Goal: Information Seeking & Learning: Learn about a topic

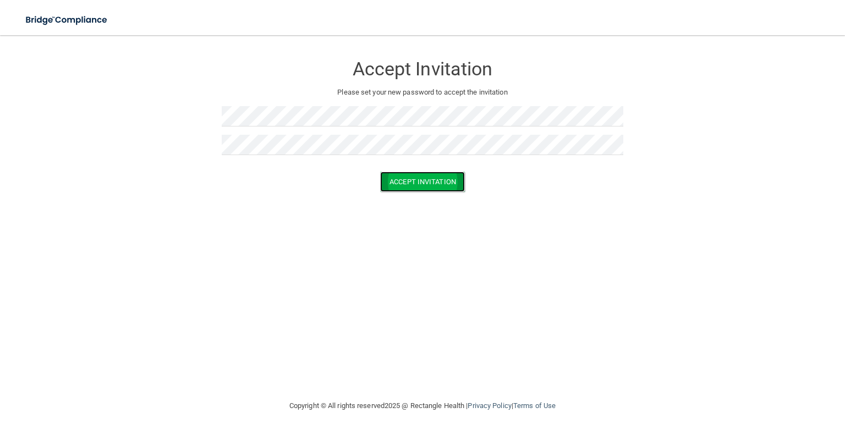
click at [420, 182] on button "Accept Invitation" at bounding box center [422, 182] width 85 height 20
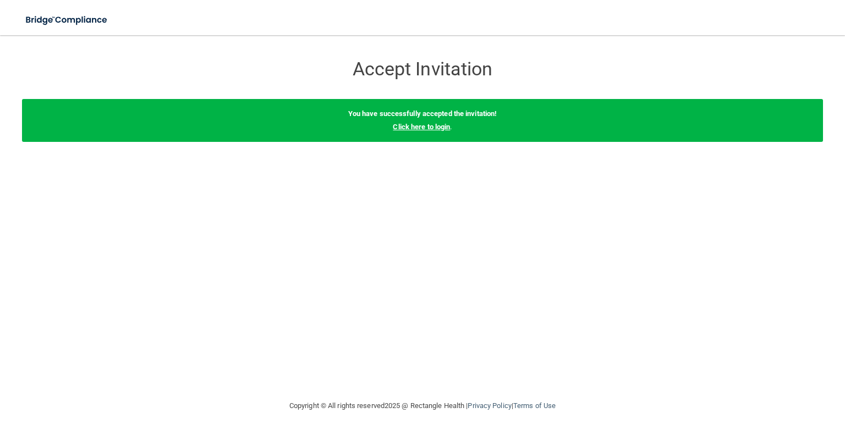
click at [429, 130] on link "Click here to login" at bounding box center [421, 127] width 57 height 8
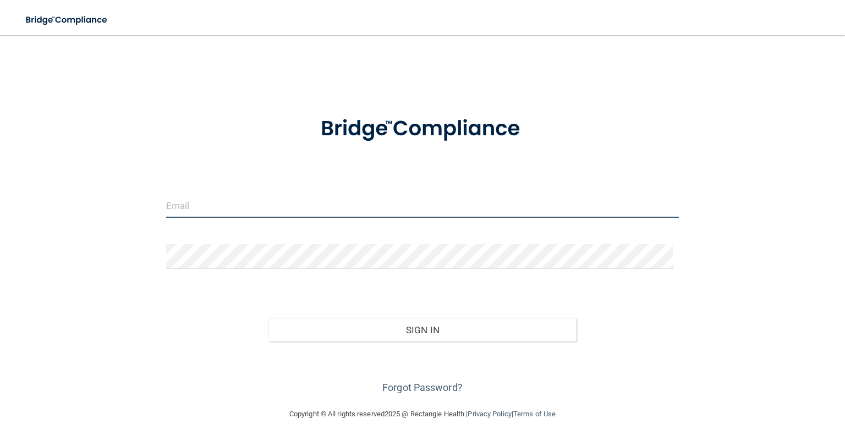
click at [240, 201] on input "email" at bounding box center [422, 205] width 513 height 25
type input "[PERSON_NAME][EMAIL_ADDRESS][DOMAIN_NAME]"
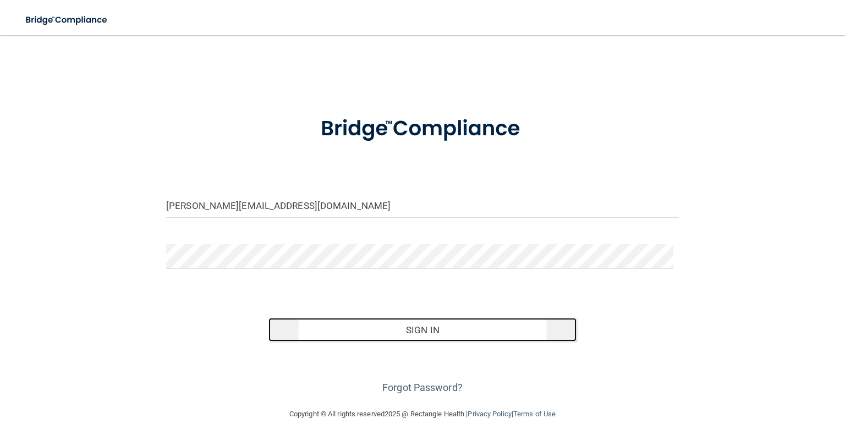
click at [454, 333] on button "Sign In" at bounding box center [422, 330] width 308 height 24
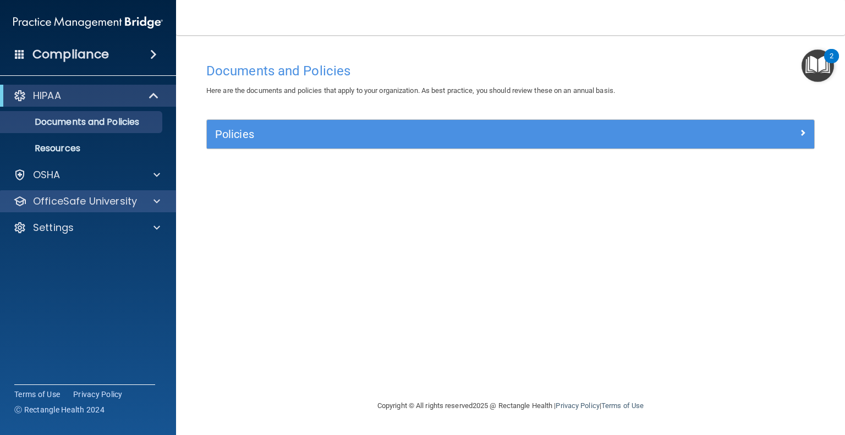
click at [99, 208] on div "OfficeSafe University" at bounding box center [88, 201] width 177 height 22
click at [104, 196] on p "OfficeSafe University" at bounding box center [85, 201] width 104 height 13
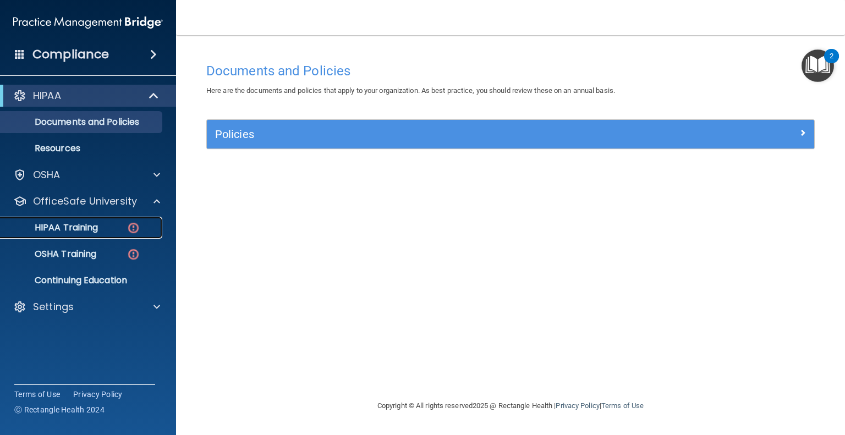
click at [79, 230] on p "HIPAA Training" at bounding box center [52, 227] width 91 height 11
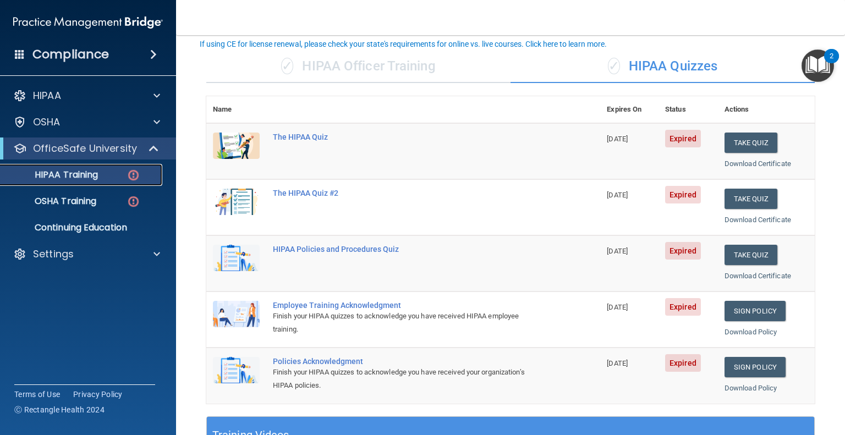
scroll to position [68, 0]
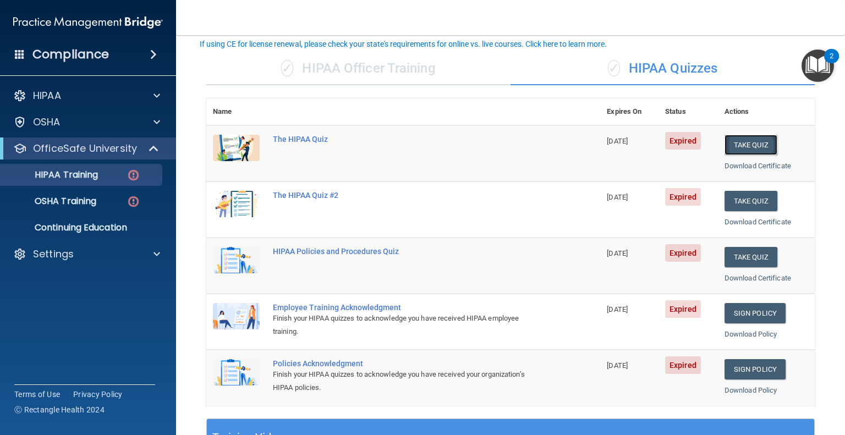
click at [760, 151] on button "Take Quiz" at bounding box center [750, 145] width 53 height 20
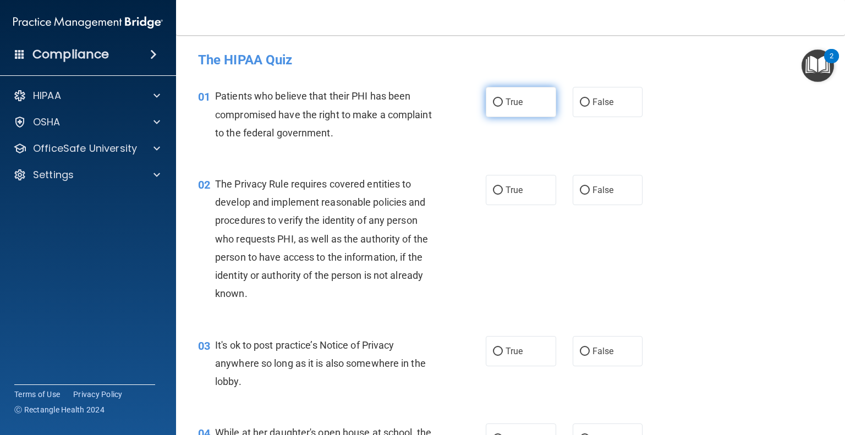
click at [513, 104] on span "True" at bounding box center [514, 102] width 17 height 10
click at [503, 104] on input "True" at bounding box center [498, 102] width 10 height 8
radio input "true"
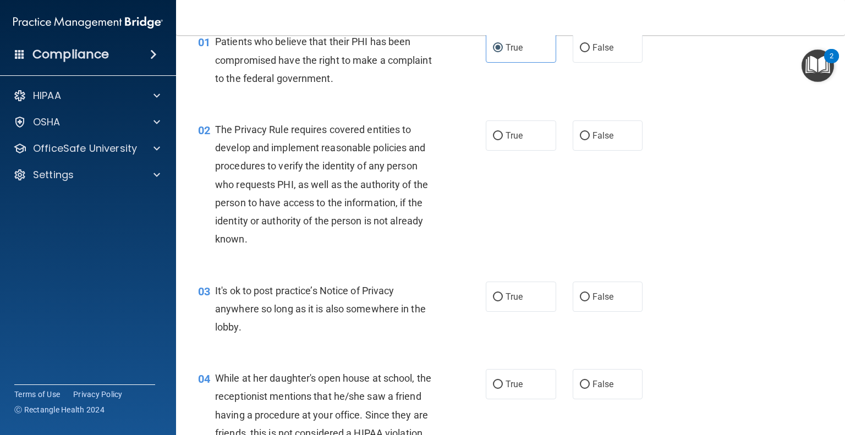
scroll to position [55, 0]
click at [624, 295] on label "False" at bounding box center [608, 296] width 70 height 30
click at [590, 295] on input "False" at bounding box center [585, 297] width 10 height 8
radio input "true"
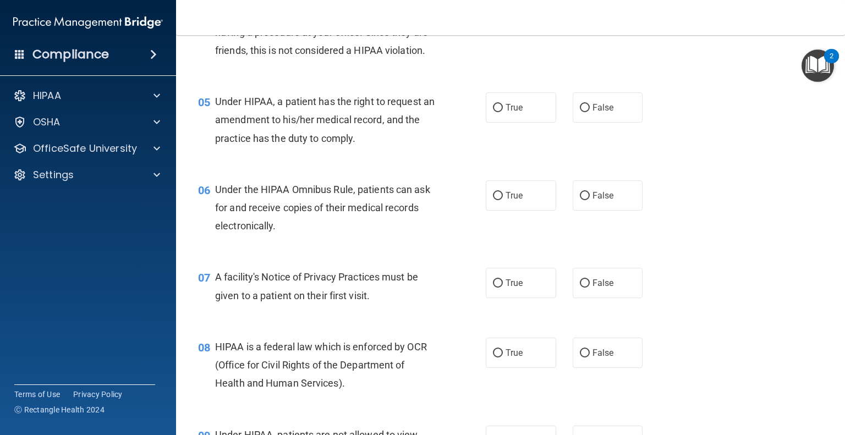
scroll to position [440, 0]
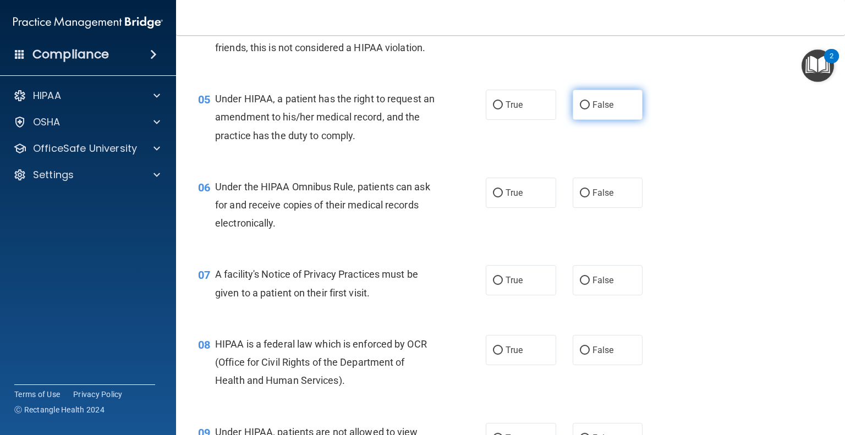
click at [616, 120] on label "False" at bounding box center [608, 105] width 70 height 30
click at [590, 109] on input "False" at bounding box center [585, 105] width 10 height 8
radio input "true"
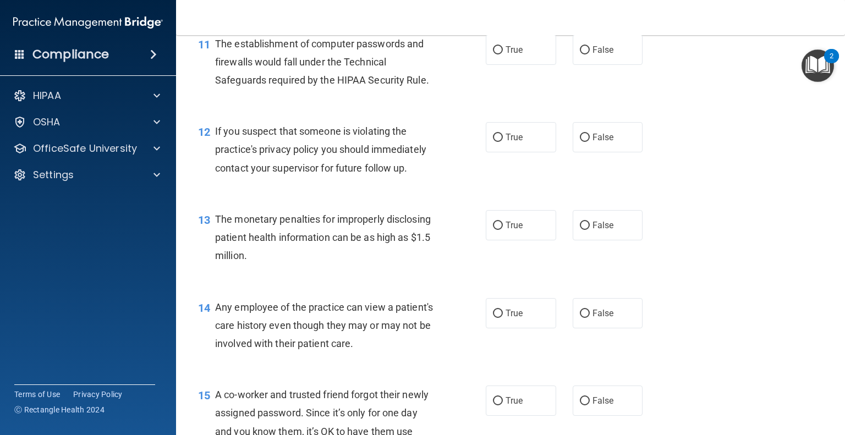
scroll to position [1045, 0]
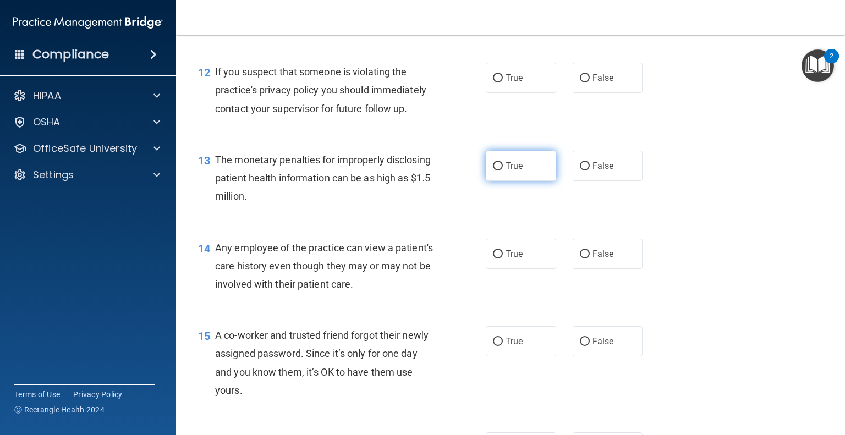
click at [511, 171] on span "True" at bounding box center [514, 166] width 17 height 10
click at [503, 171] on input "True" at bounding box center [498, 166] width 10 height 8
radio input "true"
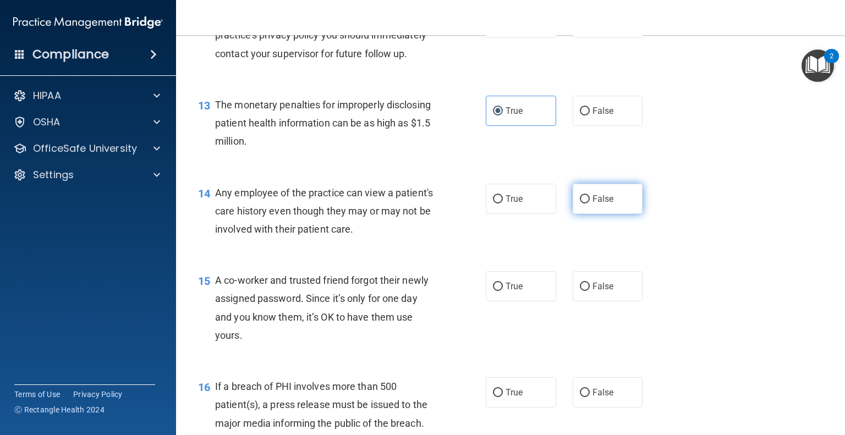
click at [578, 209] on label "False" at bounding box center [608, 199] width 70 height 30
click at [580, 204] on input "False" at bounding box center [585, 199] width 10 height 8
radio input "true"
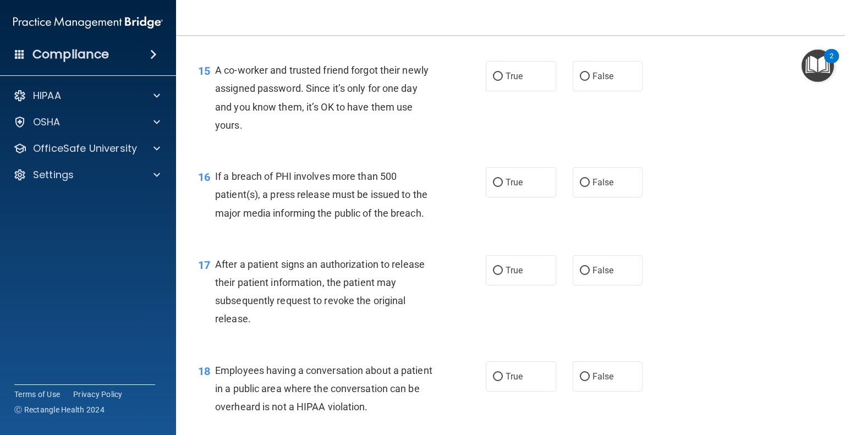
scroll to position [1375, 0]
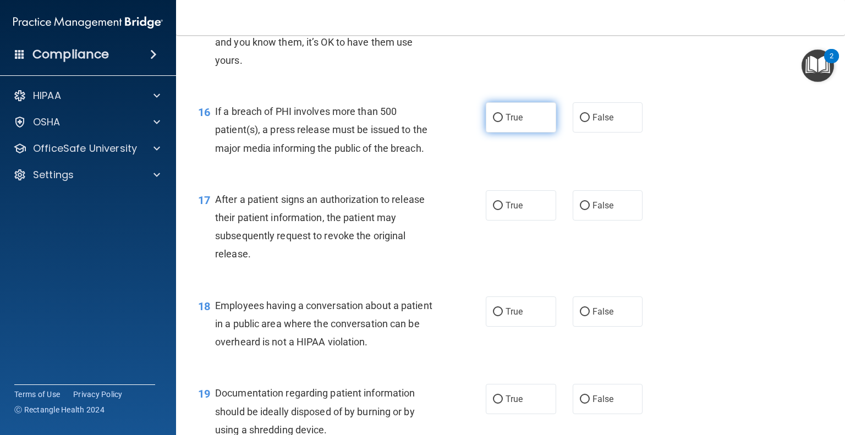
click at [501, 133] on label "True" at bounding box center [521, 117] width 70 height 30
click at [501, 122] on input "True" at bounding box center [498, 118] width 10 height 8
radio input "true"
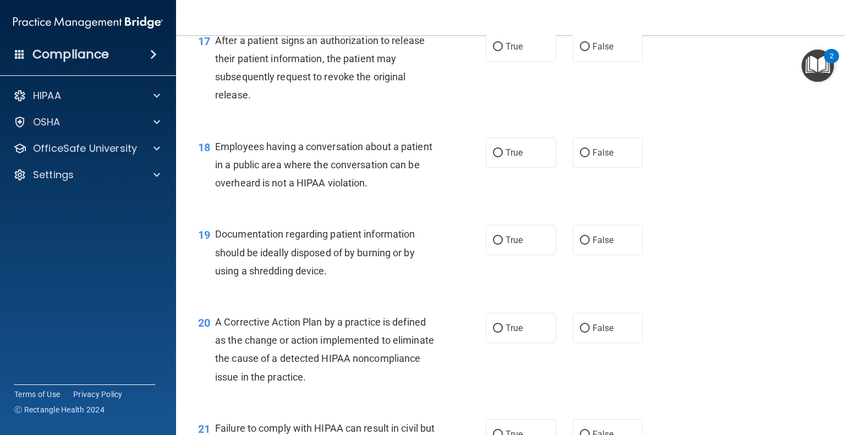
scroll to position [1540, 0]
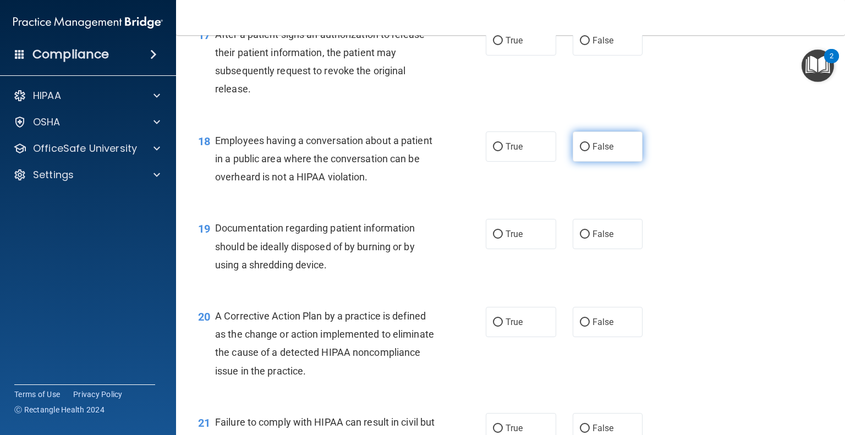
click at [613, 162] on label "False" at bounding box center [608, 146] width 70 height 30
click at [590, 151] on input "False" at bounding box center [585, 147] width 10 height 8
radio input "true"
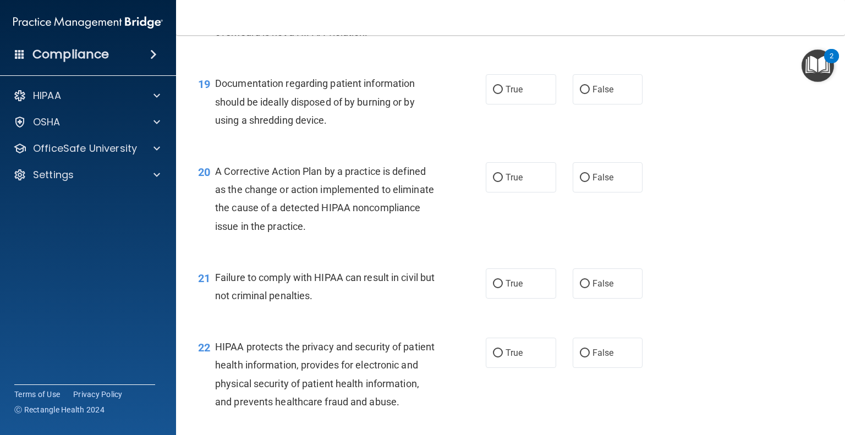
scroll to position [1705, 0]
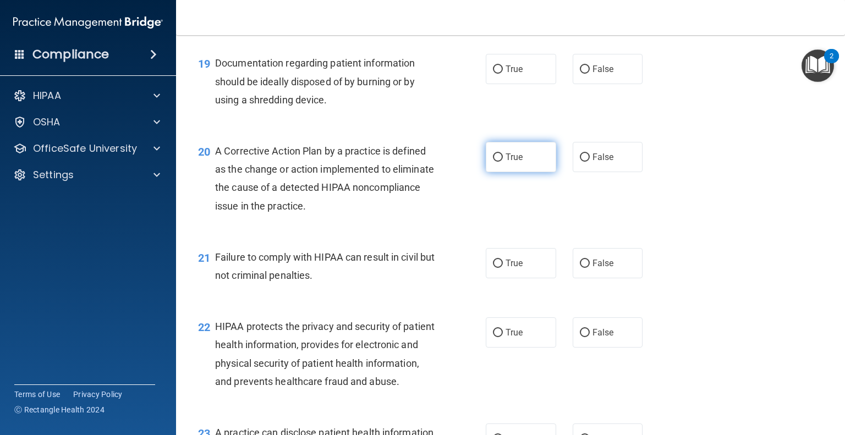
click at [534, 171] on label "True" at bounding box center [521, 157] width 70 height 30
click at [503, 162] on input "True" at bounding box center [498, 157] width 10 height 8
radio input "true"
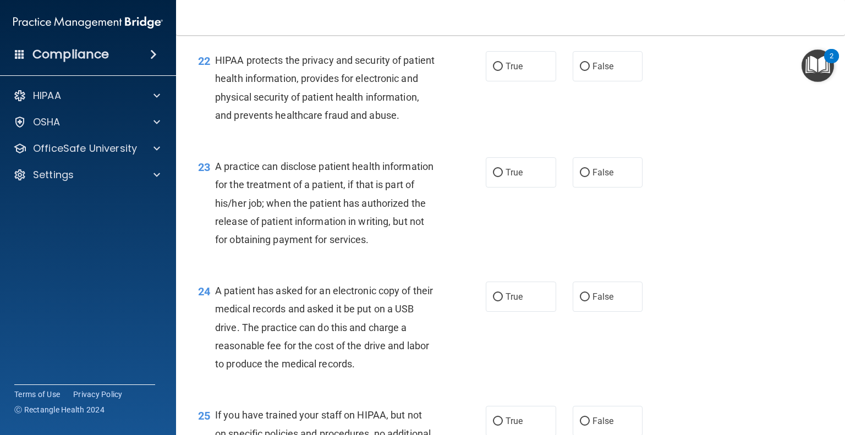
scroll to position [1980, 0]
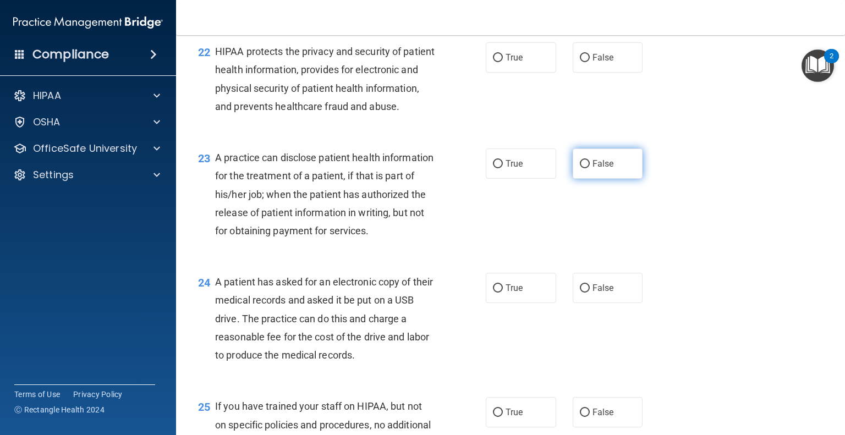
click at [587, 216] on div "23 A practice can disclose patient health information for the treatment of a pa…" at bounding box center [510, 197] width 641 height 124
click at [591, 179] on label "False" at bounding box center [608, 164] width 70 height 30
click at [590, 168] on input "False" at bounding box center [585, 164] width 10 height 8
radio input "true"
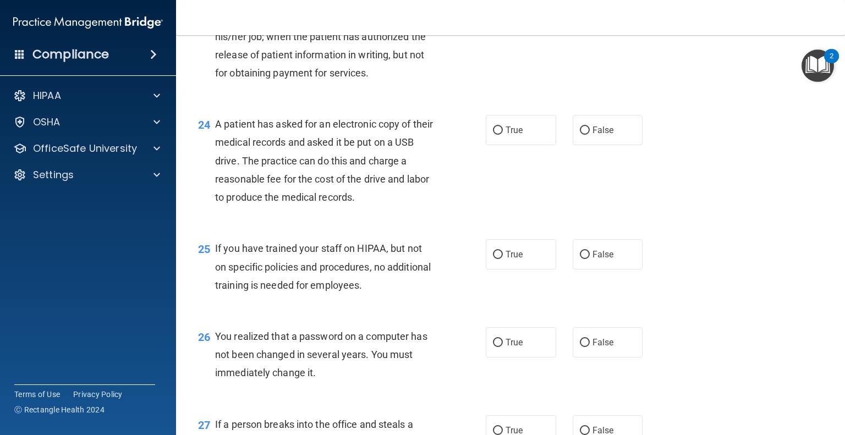
scroll to position [2145, 0]
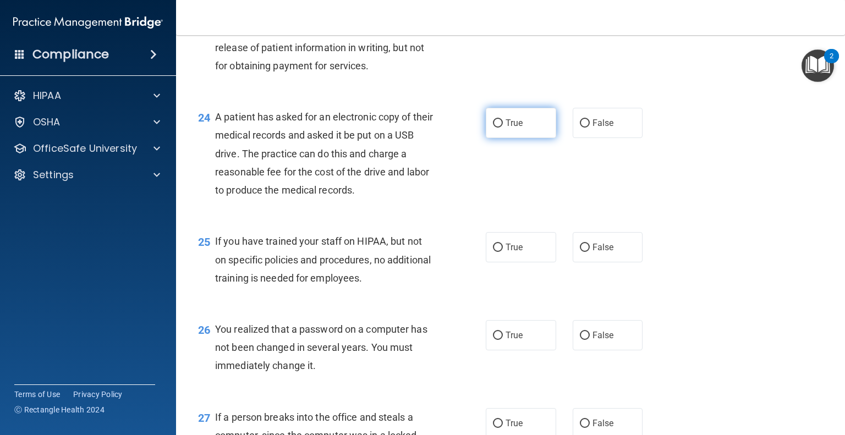
click at [521, 138] on label "True" at bounding box center [521, 123] width 70 height 30
click at [503, 128] on input "True" at bounding box center [498, 123] width 10 height 8
radio input "true"
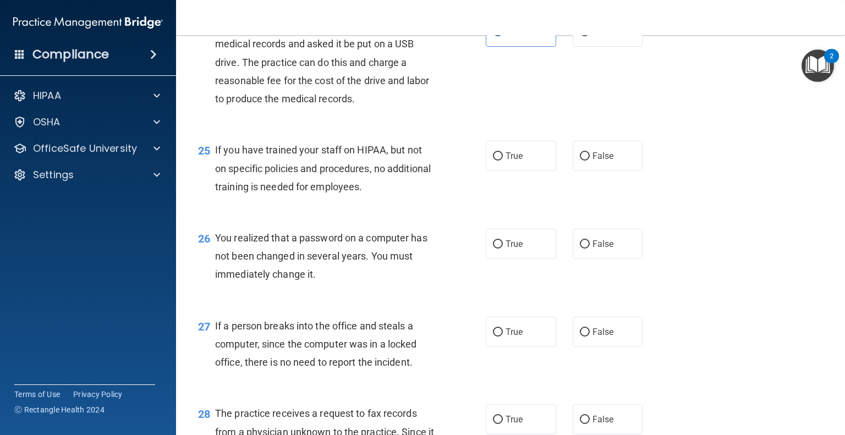
scroll to position [2255, 0]
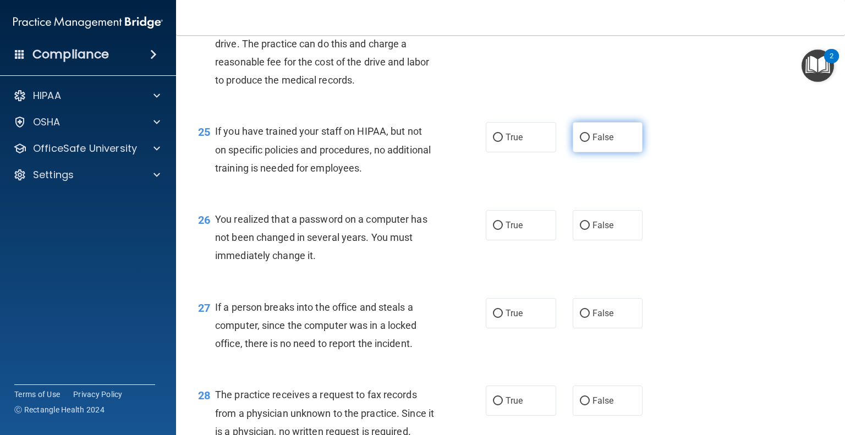
click at [598, 152] on label "False" at bounding box center [608, 137] width 70 height 30
click at [590, 142] on input "False" at bounding box center [585, 138] width 10 height 8
radio input "true"
click at [603, 142] on span "False" at bounding box center [602, 137] width 21 height 10
click at [590, 142] on input "False" at bounding box center [585, 138] width 10 height 8
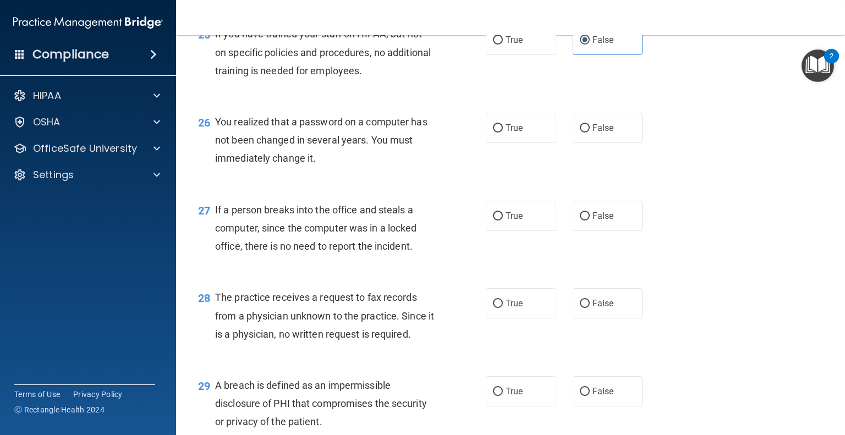
scroll to position [2365, 0]
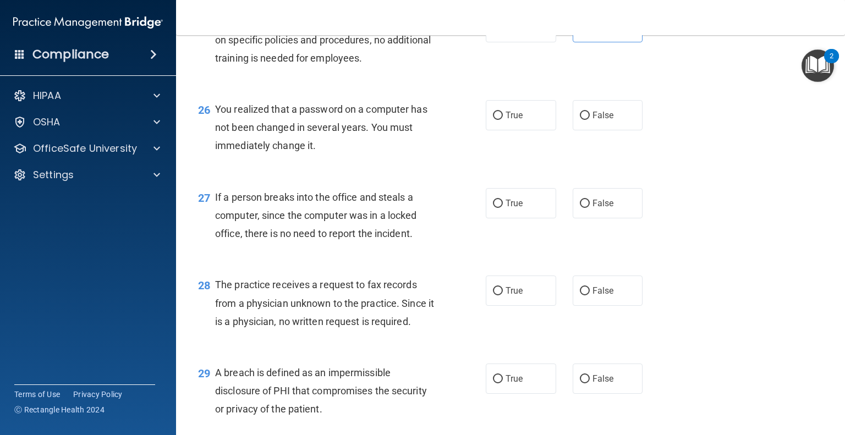
drag, startPoint x: 608, startPoint y: 352, endPoint x: 669, endPoint y: 363, distance: 61.5
click at [608, 306] on label "False" at bounding box center [608, 291] width 70 height 30
click at [590, 295] on input "False" at bounding box center [585, 291] width 10 height 8
radio input "true"
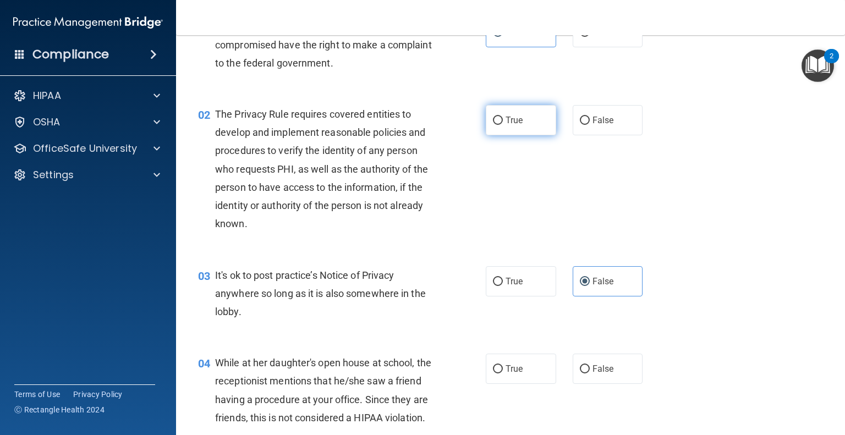
scroll to position [0, 0]
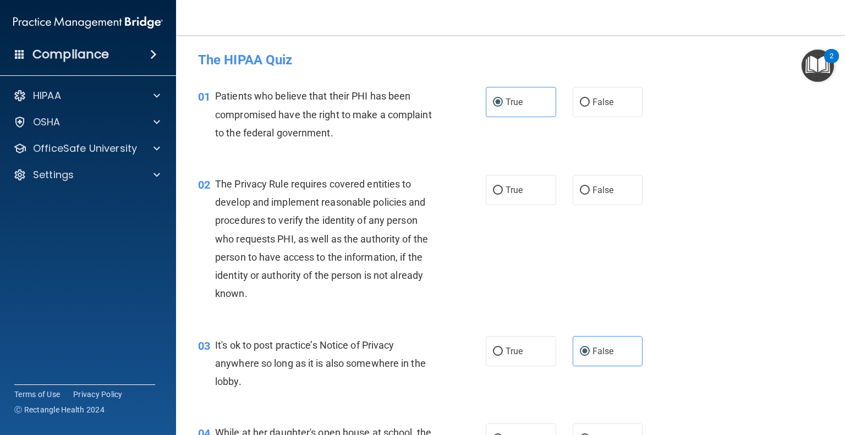
drag, startPoint x: 530, startPoint y: 194, endPoint x: 541, endPoint y: 215, distance: 24.1
click at [530, 194] on label "True" at bounding box center [521, 190] width 70 height 30
click at [503, 194] on input "True" at bounding box center [498, 190] width 10 height 8
radio input "true"
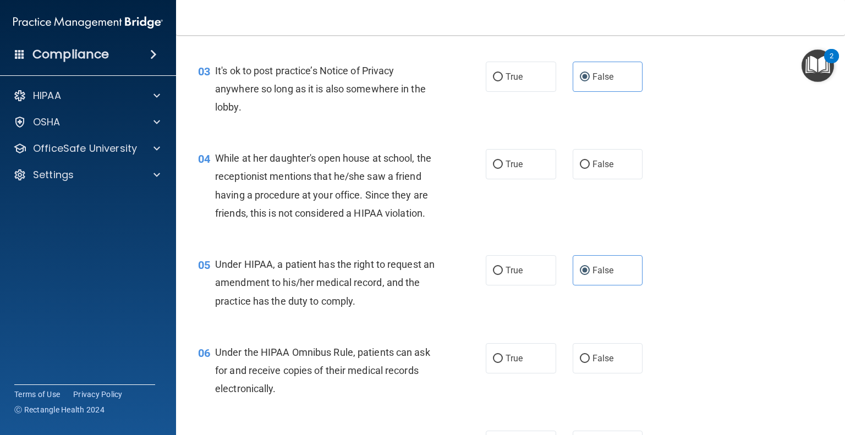
scroll to position [275, 0]
drag, startPoint x: 597, startPoint y: 166, endPoint x: 646, endPoint y: 183, distance: 51.1
click at [614, 167] on label "False" at bounding box center [608, 164] width 70 height 30
drag, startPoint x: 579, startPoint y: 164, endPoint x: 585, endPoint y: 166, distance: 6.3
click at [580, 164] on input "False" at bounding box center [585, 164] width 10 height 8
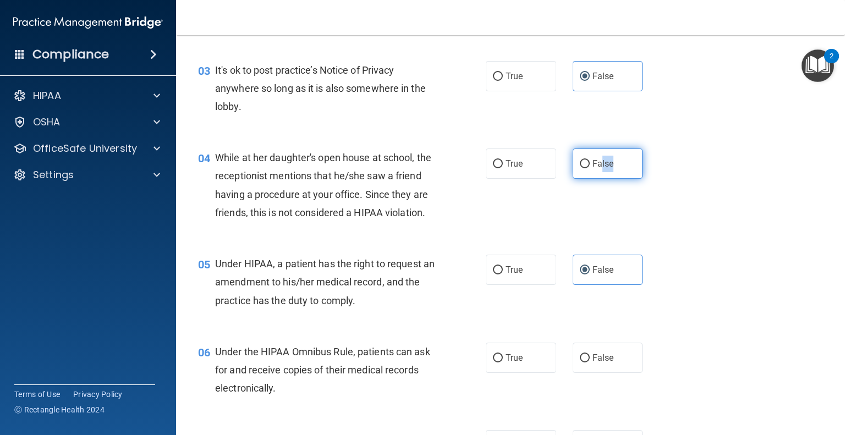
radio input "true"
click at [698, 241] on div "04 While at her daughter's open house at school, the receptionist mentions that…" at bounding box center [510, 188] width 641 height 106
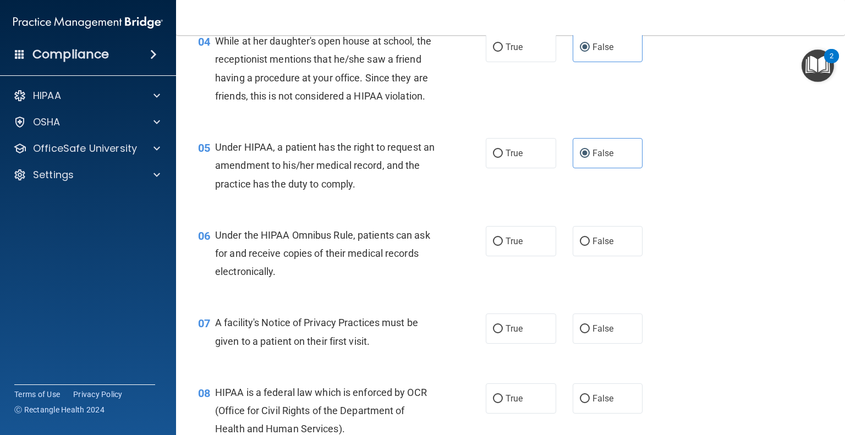
scroll to position [440, 0]
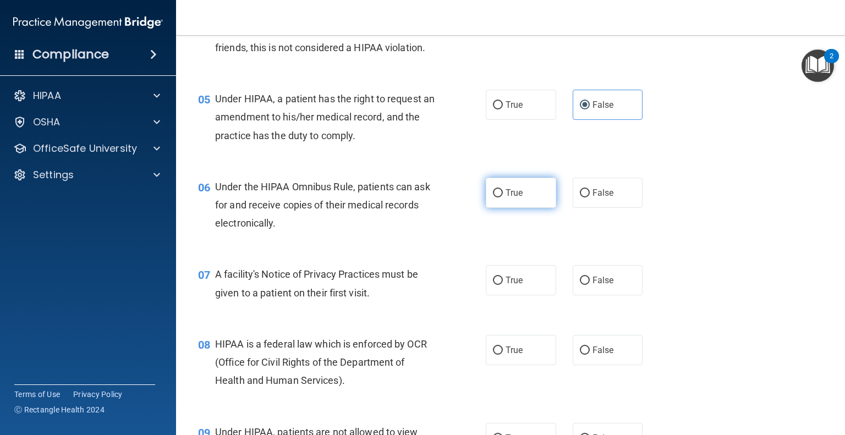
click at [508, 198] on span "True" at bounding box center [514, 193] width 17 height 10
click at [493, 197] on input "True" at bounding box center [498, 193] width 10 height 8
radio input "true"
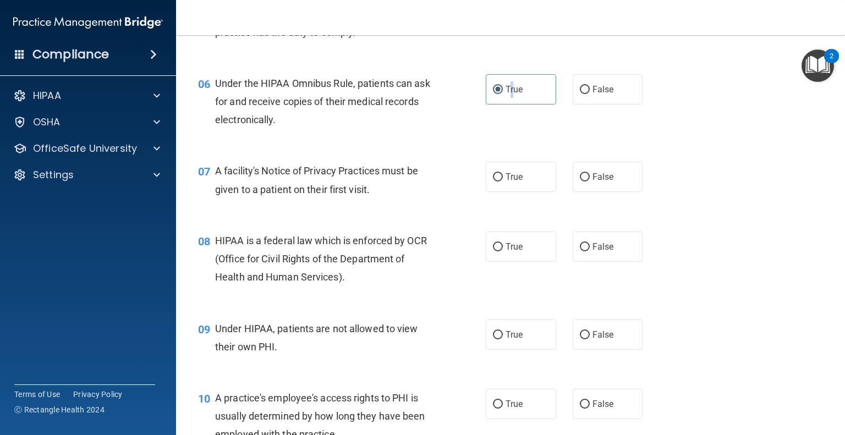
scroll to position [550, 0]
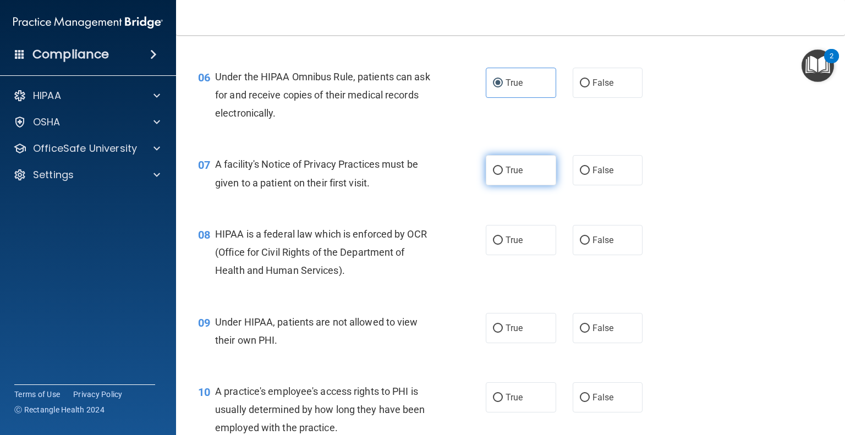
click at [506, 175] on span "True" at bounding box center [514, 170] width 17 height 10
click at [502, 175] on input "True" at bounding box center [498, 171] width 10 height 8
radio input "true"
click at [690, 237] on div "08 HIPAA is a federal law which is enforced by OCR (Office for Civil Rights of …" at bounding box center [510, 255] width 641 height 88
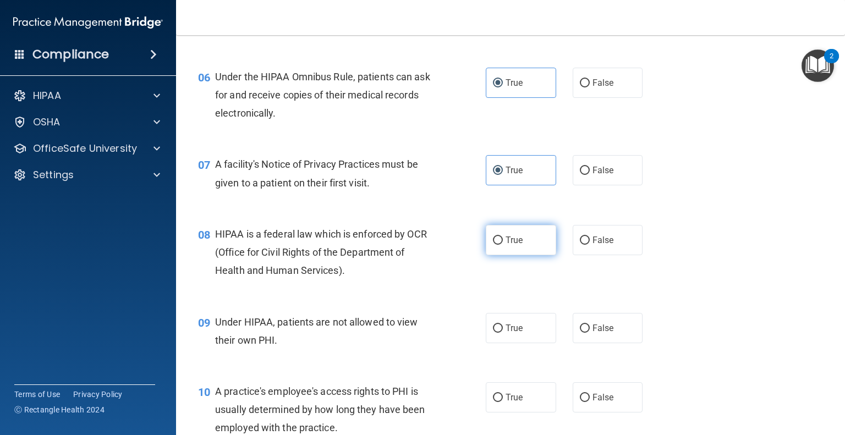
click at [506, 245] on span "True" at bounding box center [514, 240] width 17 height 10
click at [502, 245] on input "True" at bounding box center [498, 241] width 10 height 8
radio input "true"
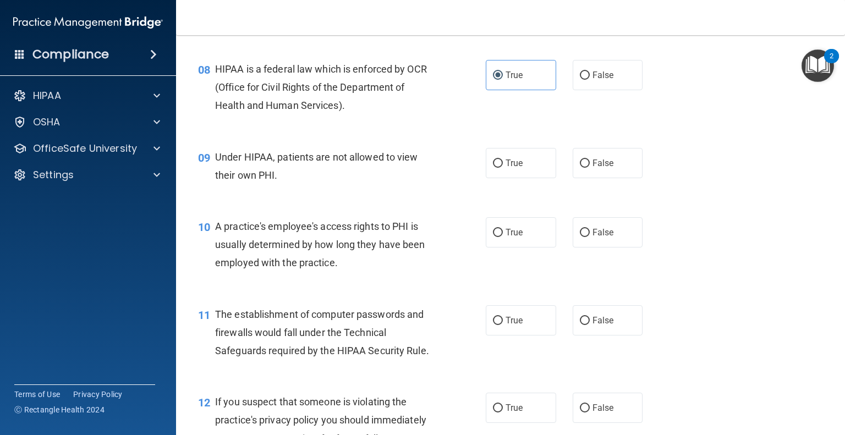
scroll to position [825, 0]
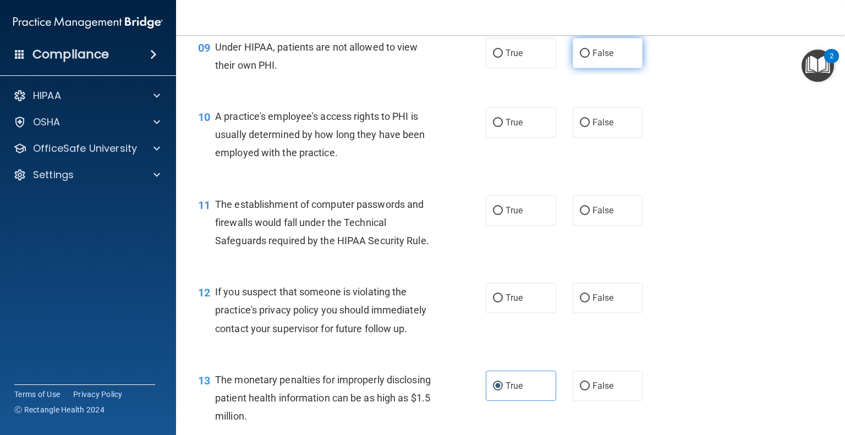
click at [580, 58] on input "False" at bounding box center [585, 54] width 10 height 8
radio input "true"
click at [617, 137] on label "False" at bounding box center [608, 122] width 70 height 30
click at [590, 127] on input "False" at bounding box center [585, 123] width 10 height 8
radio input "true"
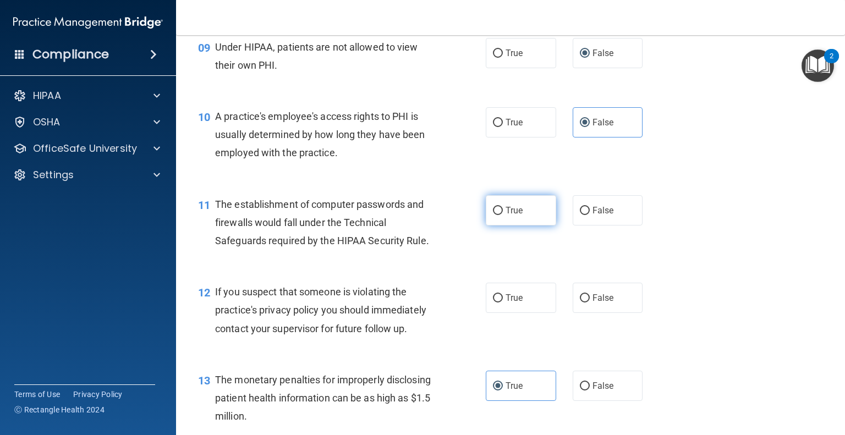
click at [517, 216] on span "True" at bounding box center [514, 210] width 17 height 10
click at [503, 215] on input "True" at bounding box center [498, 211] width 10 height 8
radio input "true"
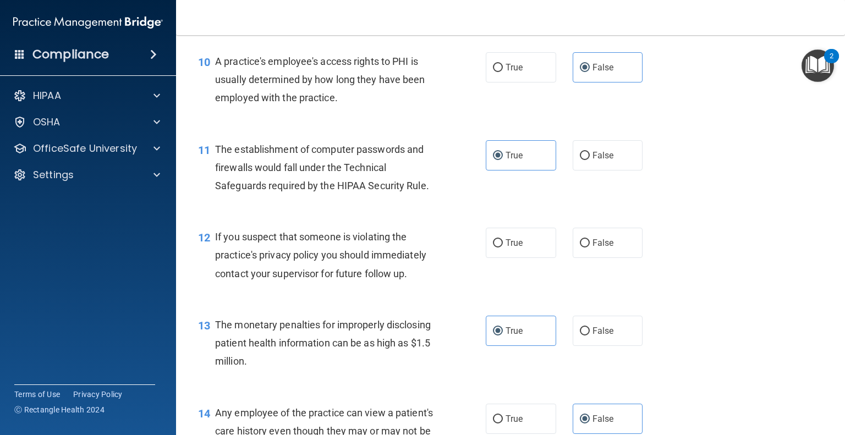
scroll to position [935, 0]
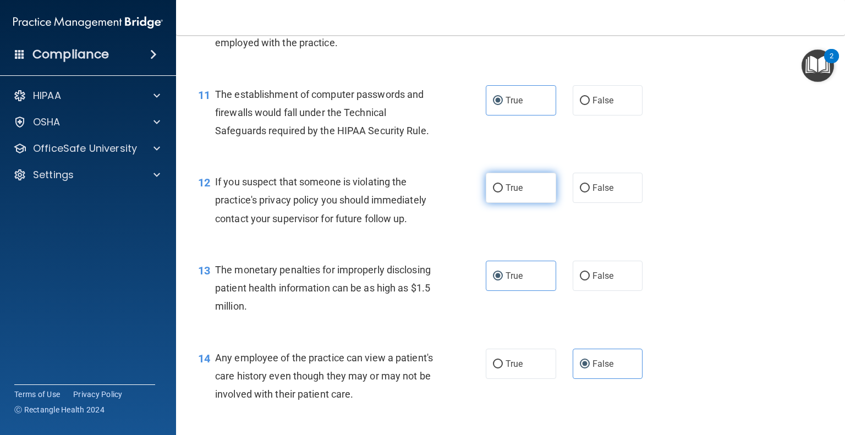
click at [515, 193] on span "True" at bounding box center [514, 188] width 17 height 10
click at [503, 193] on input "True" at bounding box center [498, 188] width 10 height 8
radio input "true"
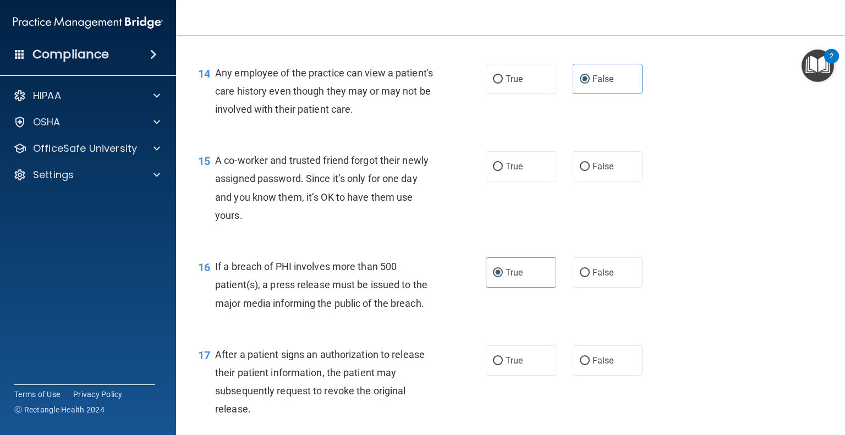
scroll to position [1265, 0]
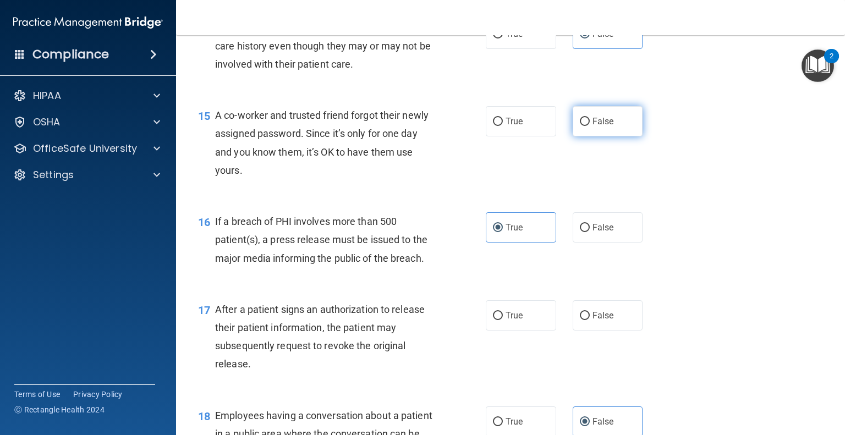
click at [627, 136] on label "False" at bounding box center [608, 121] width 70 height 30
click at [590, 126] on input "False" at bounding box center [585, 122] width 10 height 8
radio input "true"
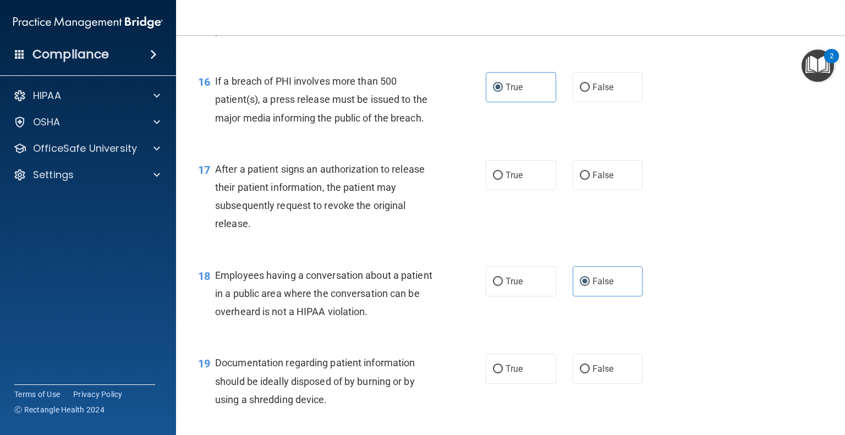
scroll to position [1430, 0]
